Goal: Information Seeking & Learning: Learn about a topic

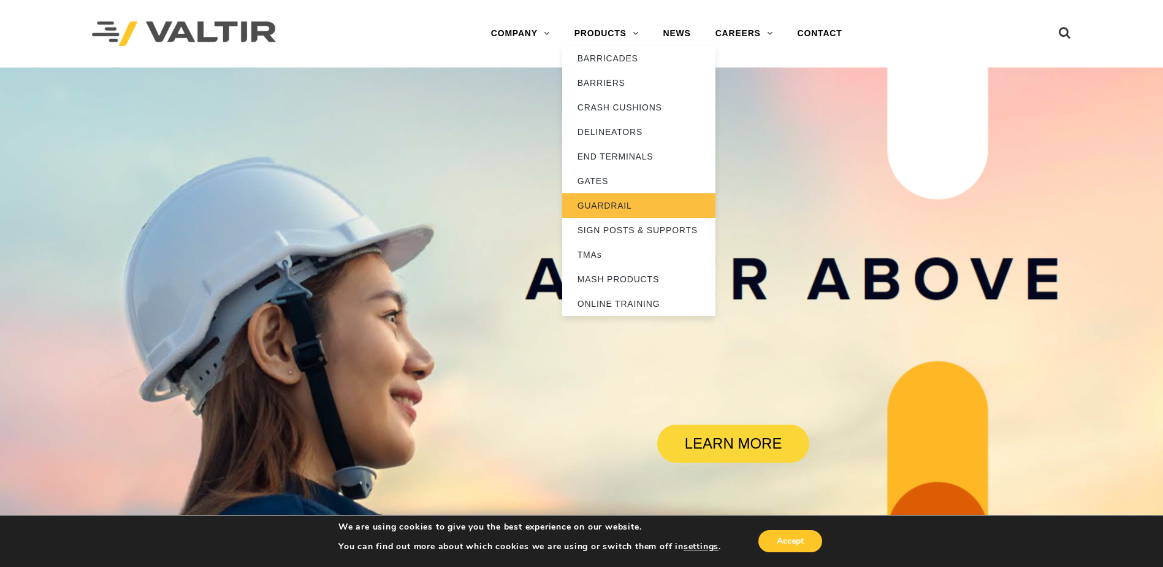
click at [611, 208] on link "GUARDRAIL" at bounding box center [638, 205] width 153 height 25
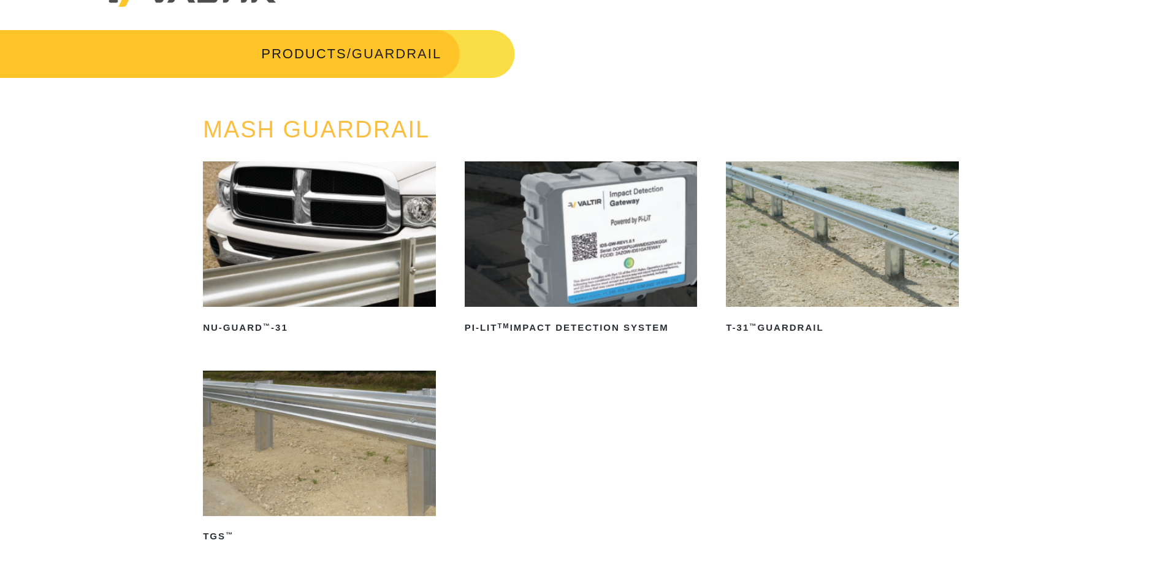
scroll to position [61, 0]
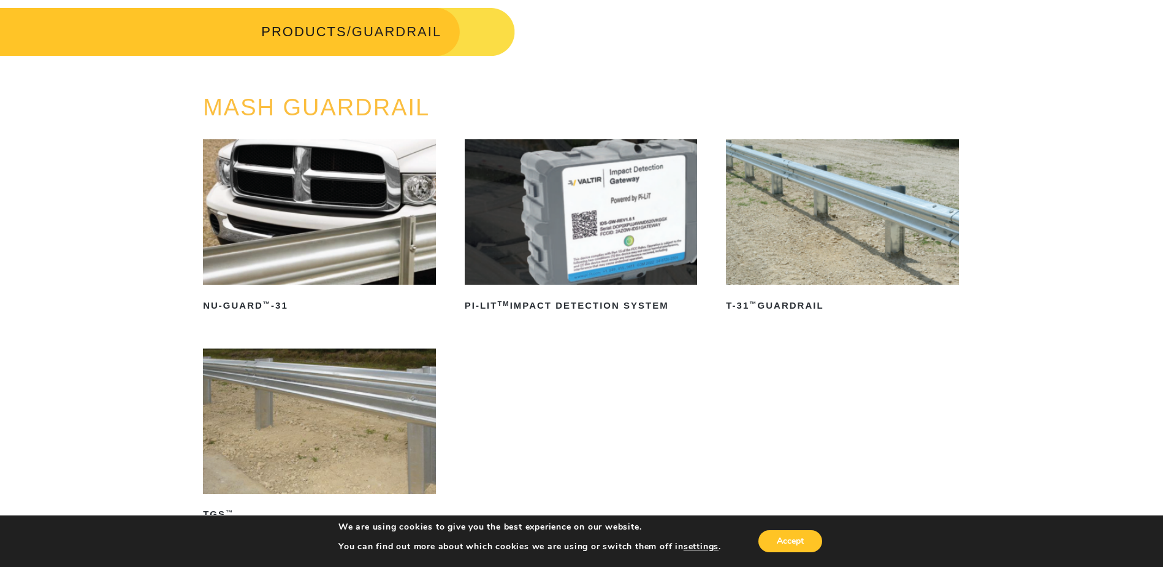
click at [841, 217] on img at bounding box center [842, 211] width 233 height 145
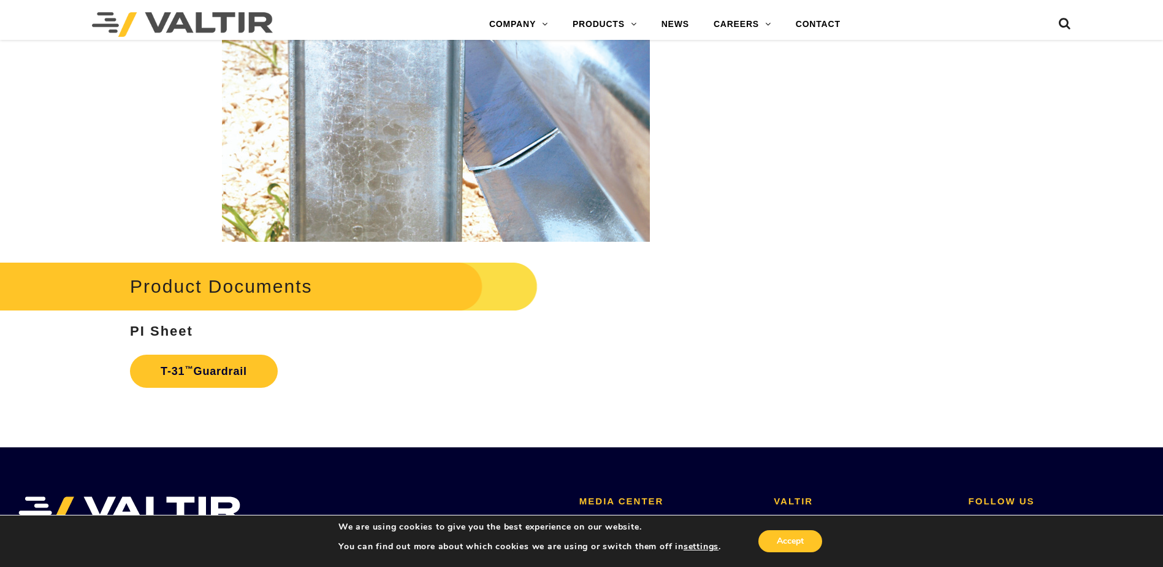
scroll to position [2085, 0]
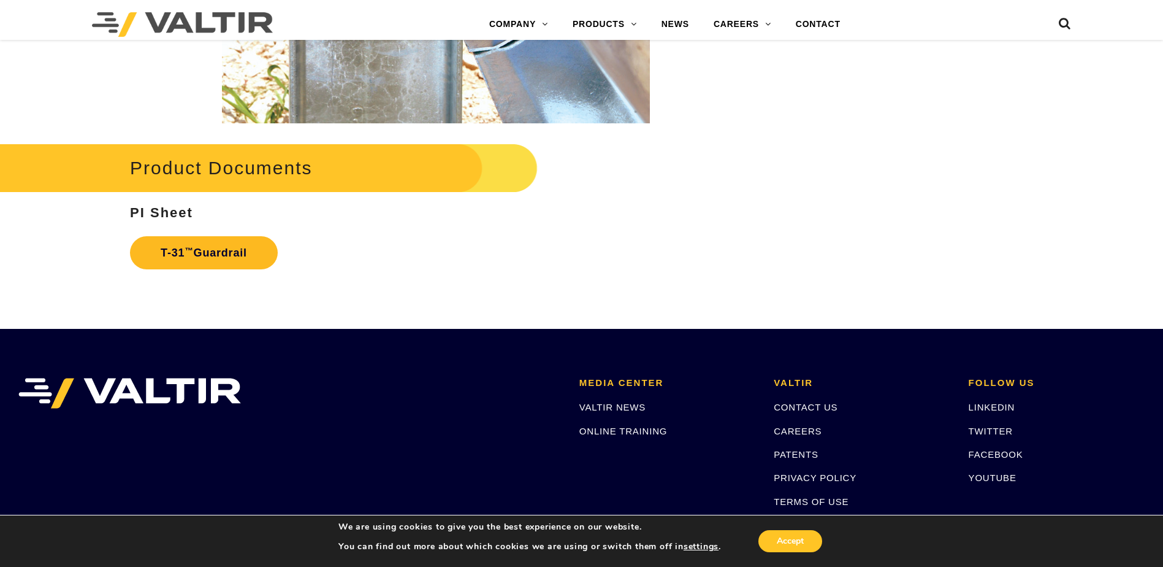
click at [226, 247] on link "T-31 ™ Guardrail" at bounding box center [204, 252] width 148 height 33
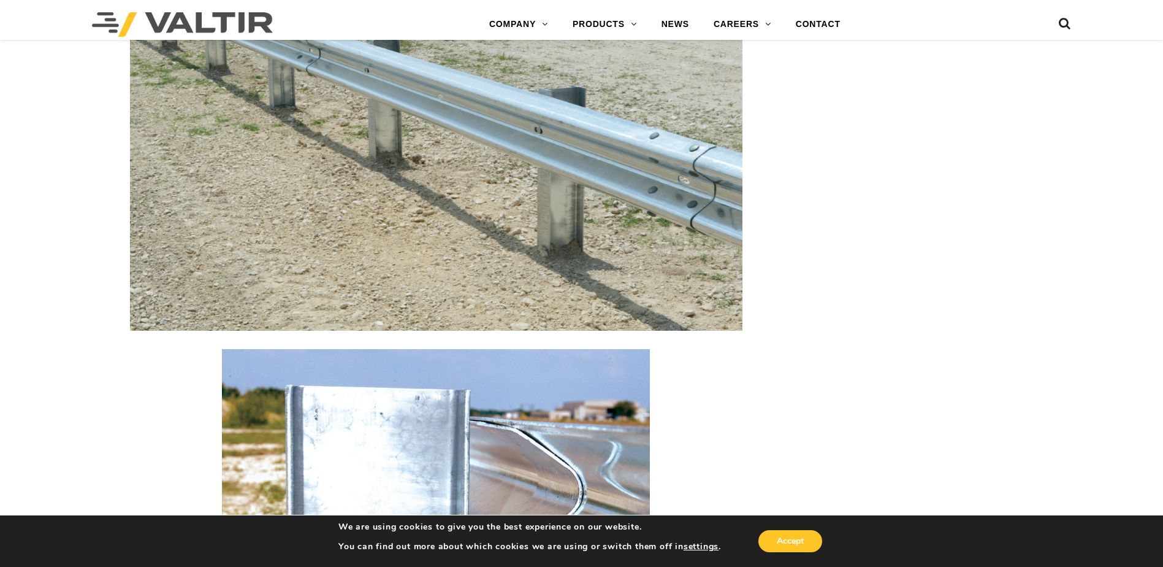
scroll to position [1349, 0]
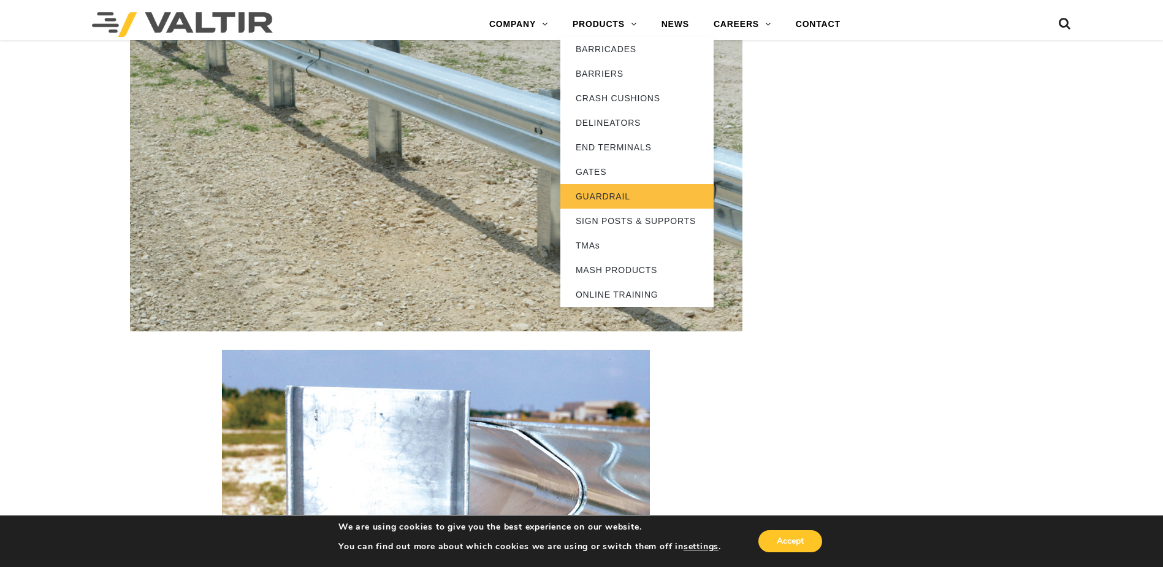
click at [608, 194] on link "GUARDRAIL" at bounding box center [636, 196] width 153 height 25
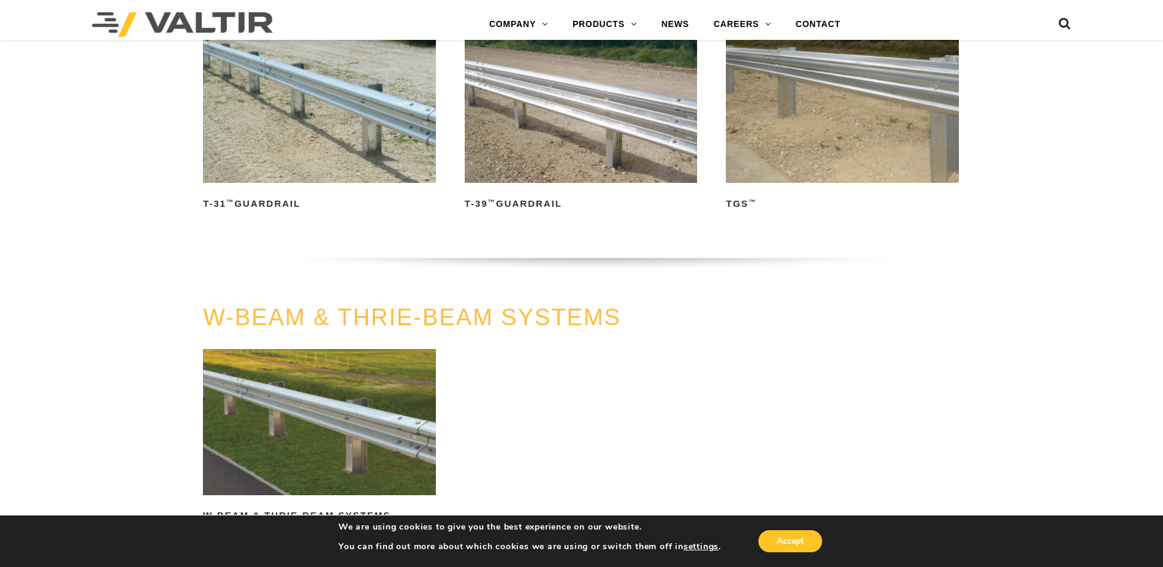
scroll to position [858, 0]
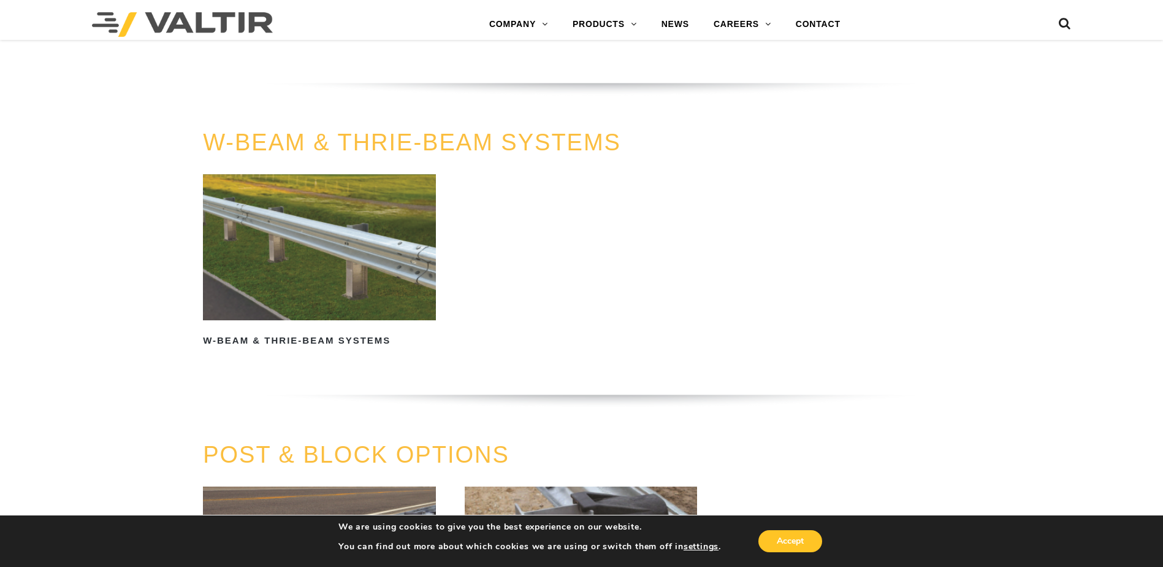
click at [349, 262] on img at bounding box center [319, 246] width 233 height 145
